Goal: Information Seeking & Learning: Learn about a topic

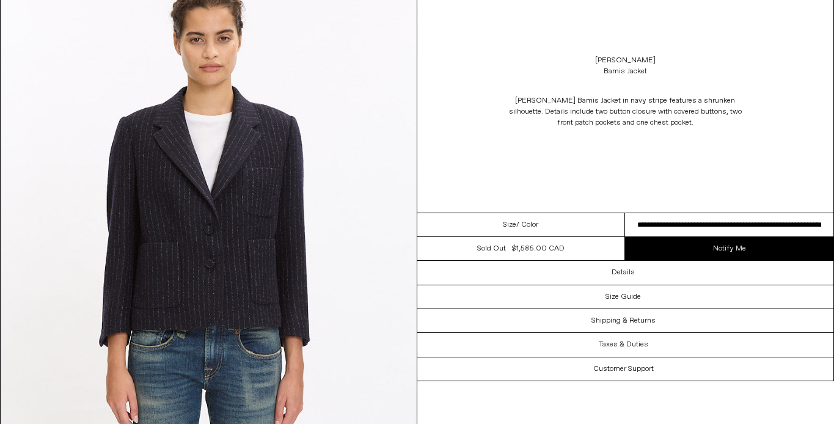
scroll to position [106, 0]
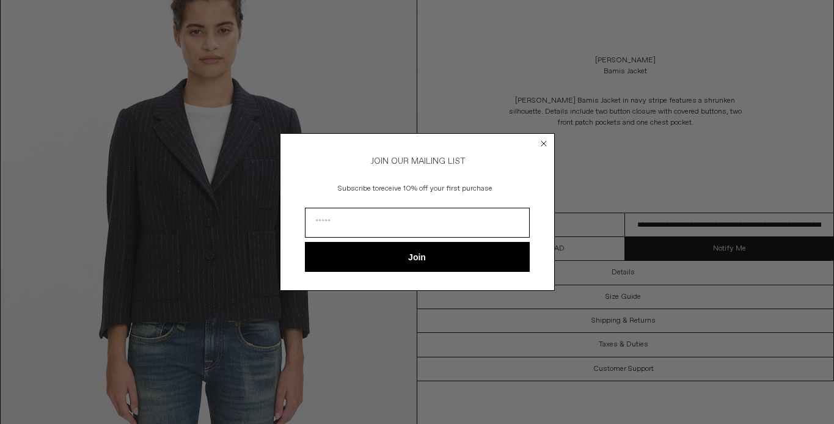
click at [542, 137] on circle "Close dialog" at bounding box center [544, 143] width 12 height 12
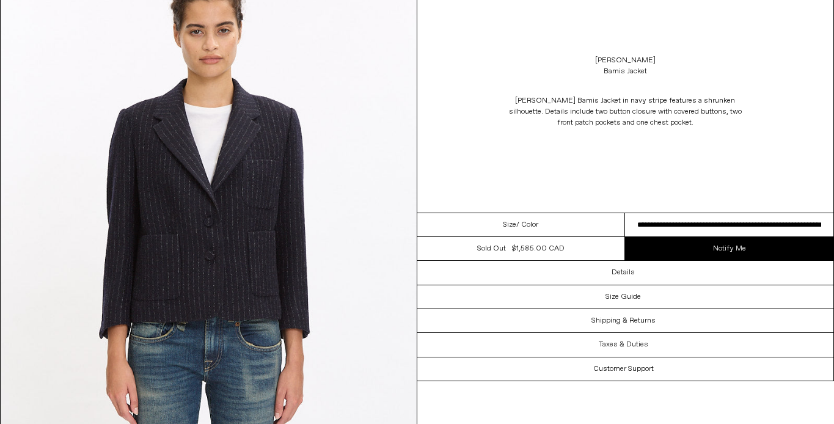
click at [542, 144] on div "Close dialog JOIN OUR MAILING LIST Subscribe to receive 10% off your first purc…" at bounding box center [417, 230] width 275 height 182
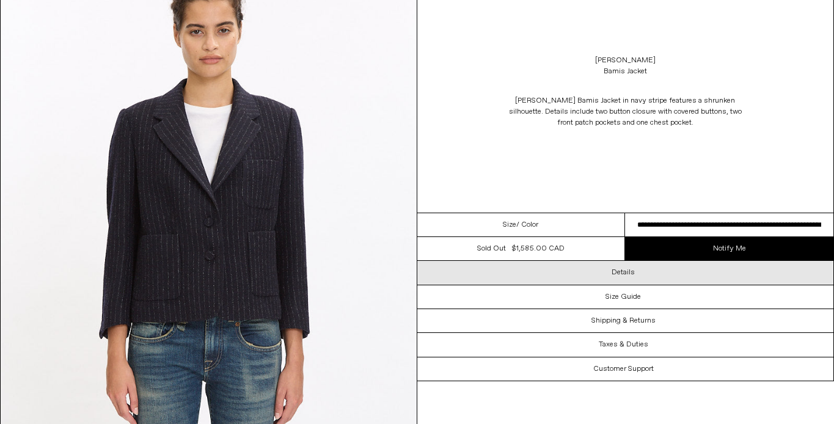
click at [617, 271] on h3 "Details" at bounding box center [622, 272] width 23 height 9
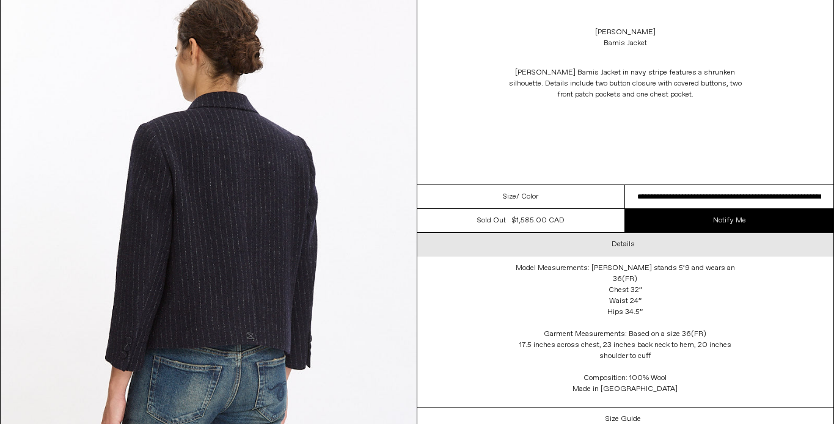
scroll to position [1787, 0]
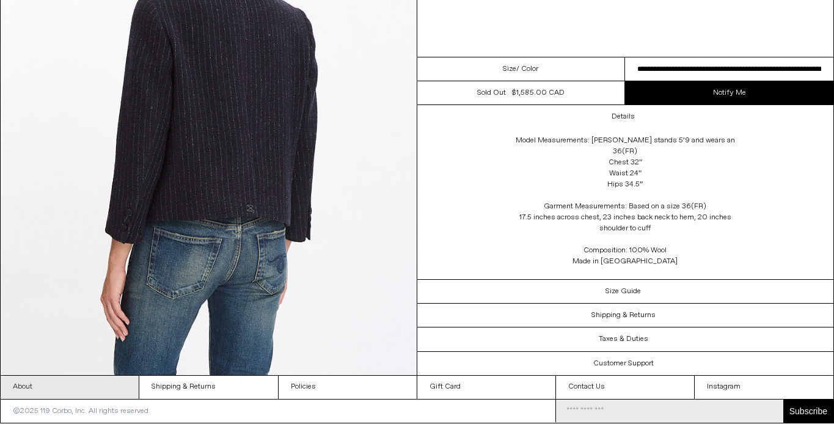
click at [79, 378] on link "About" at bounding box center [70, 387] width 138 height 23
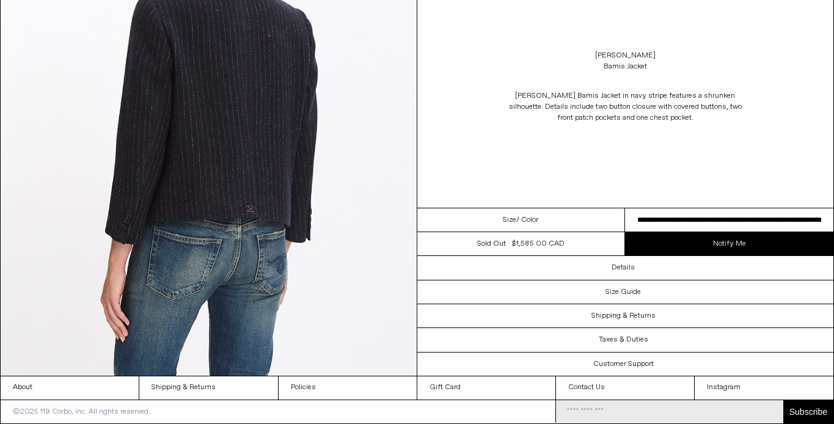
drag, startPoint x: 684, startPoint y: 119, endPoint x: 504, endPoint y: 96, distance: 181.6
click at [504, 96] on p "Dries Van Noten Bamis Jacket in navy stripe features a shrunken silhouette. Det…" at bounding box center [625, 106] width 244 height 45
copy p "Dries Van Noten Bamis Jacket in navy stripe features a shrunken silhouette. Det…"
click at [571, 113] on p "Dries Van Noten Bamis Jacket in navy stripe features a shrunken silhouette. Det…" at bounding box center [625, 106] width 244 height 45
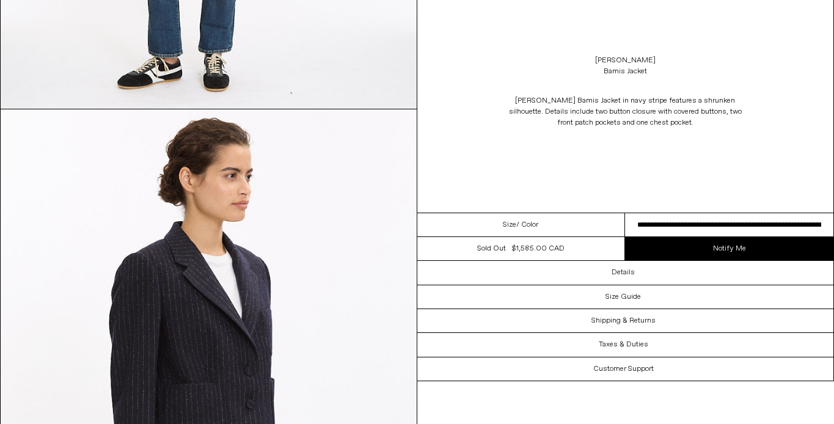
scroll to position [946, 0]
